Goal: Task Accomplishment & Management: Manage account settings

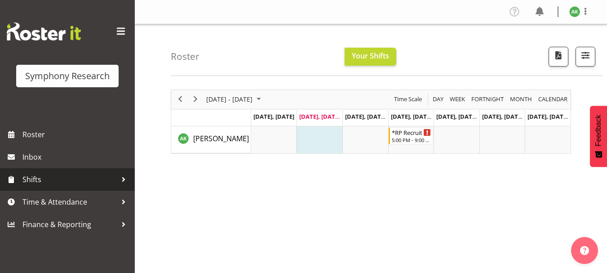
click at [31, 178] on span "Shifts" at bounding box center [69, 178] width 94 height 13
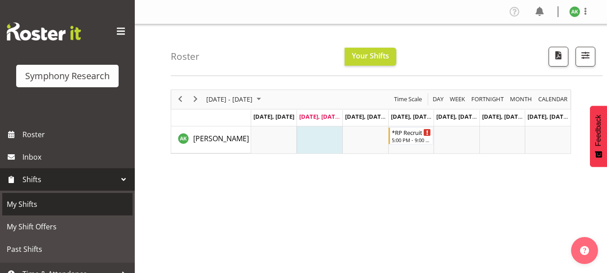
click at [25, 202] on span "My Shifts" at bounding box center [67, 203] width 121 height 13
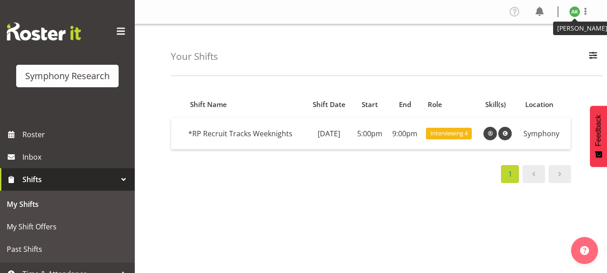
click at [572, 13] on img at bounding box center [574, 11] width 11 height 11
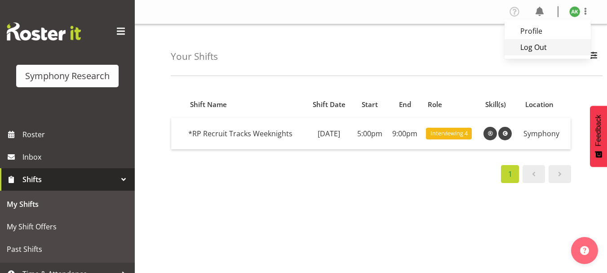
click at [537, 44] on link "Log Out" at bounding box center [547, 47] width 86 height 16
